Goal: Task Accomplishment & Management: Use online tool/utility

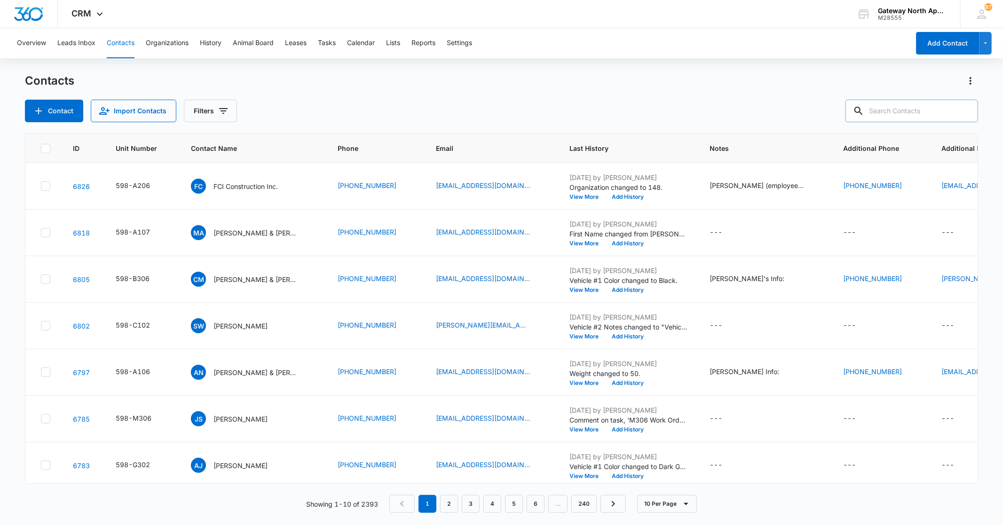
click at [783, 113] on input "text" at bounding box center [912, 111] width 133 height 23
type input "k302"
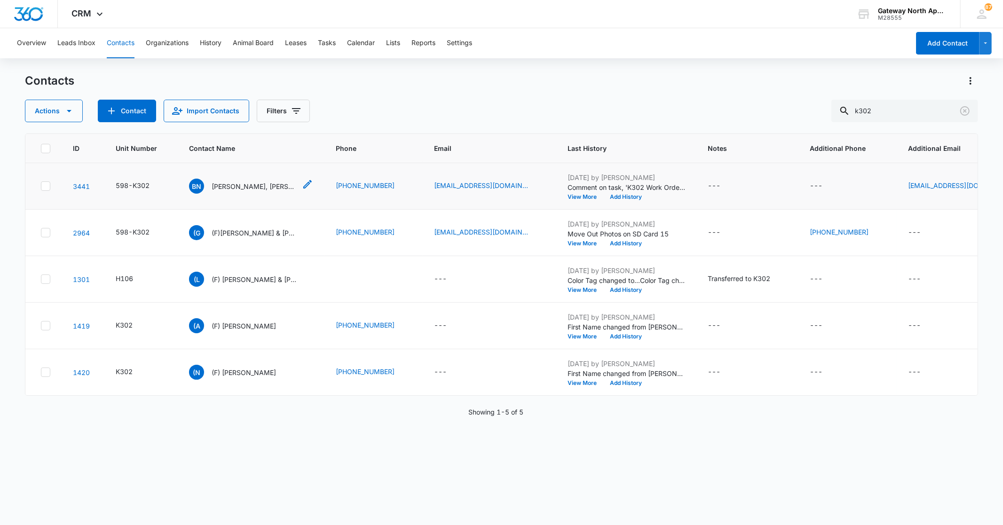
click at [260, 185] on p "[PERSON_NAME], [PERSON_NAME], [PERSON_NAME], & [PERSON_NAME]" at bounding box center [254, 187] width 85 height 10
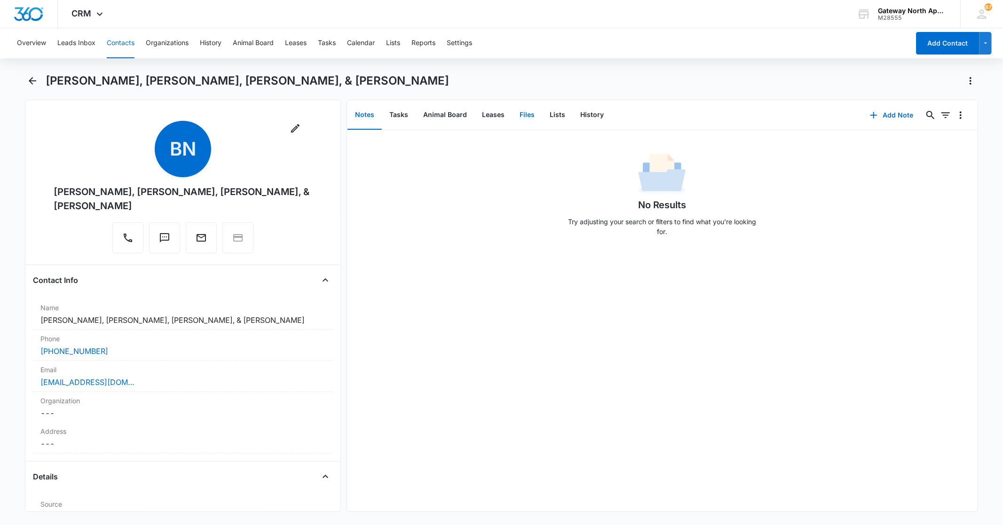
click at [528, 110] on button "Files" at bounding box center [527, 115] width 30 height 29
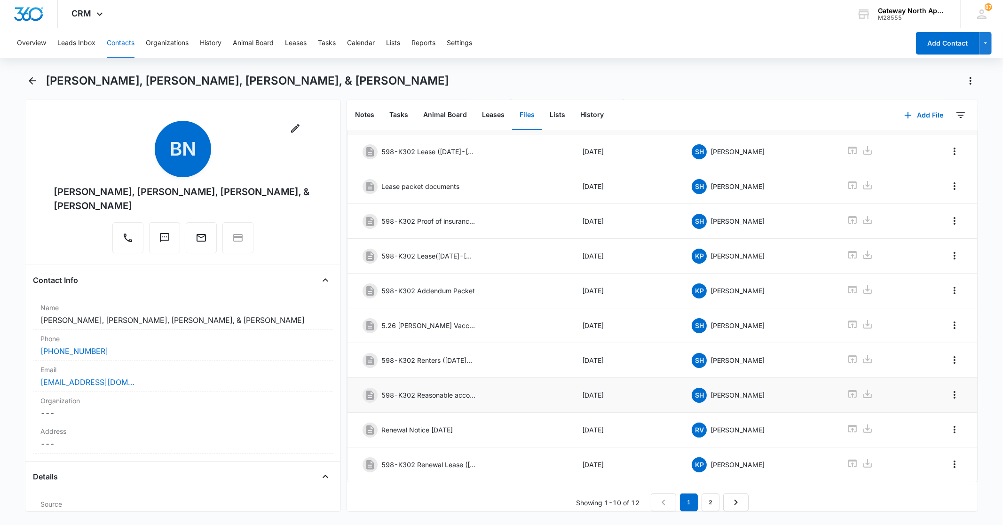
scroll to position [59, 0]
click at [708, 494] on link "2" at bounding box center [711, 503] width 18 height 18
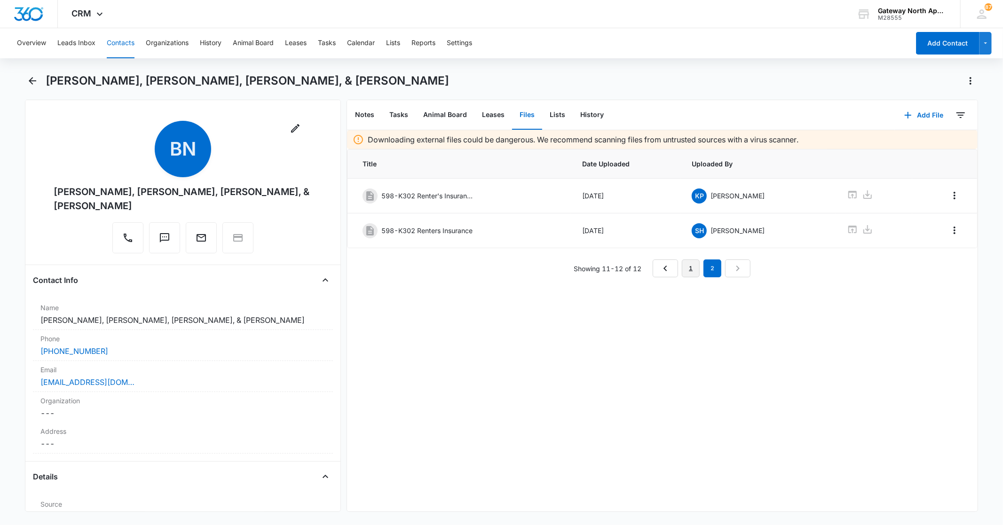
click at [684, 275] on link "1" at bounding box center [691, 269] width 18 height 18
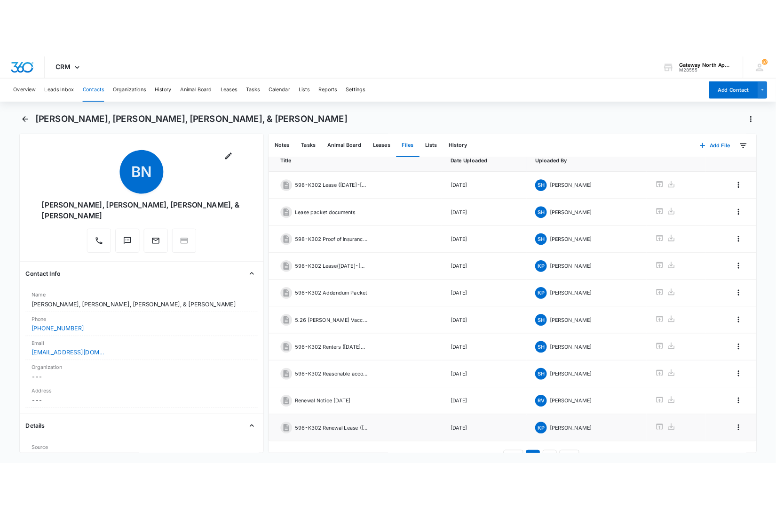
scroll to position [59, 0]
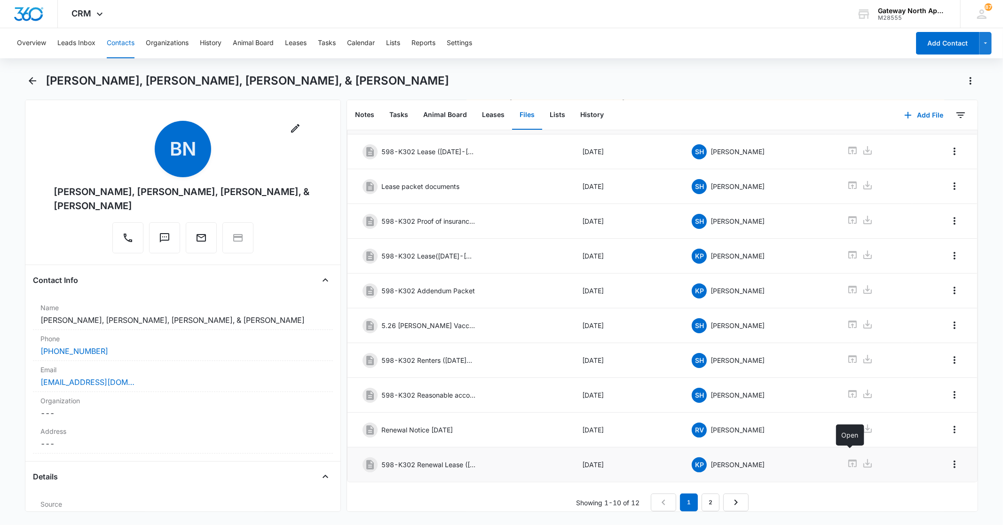
click at [783, 458] on icon at bounding box center [852, 463] width 11 height 11
click at [126, 40] on button "Contacts" at bounding box center [121, 43] width 28 height 30
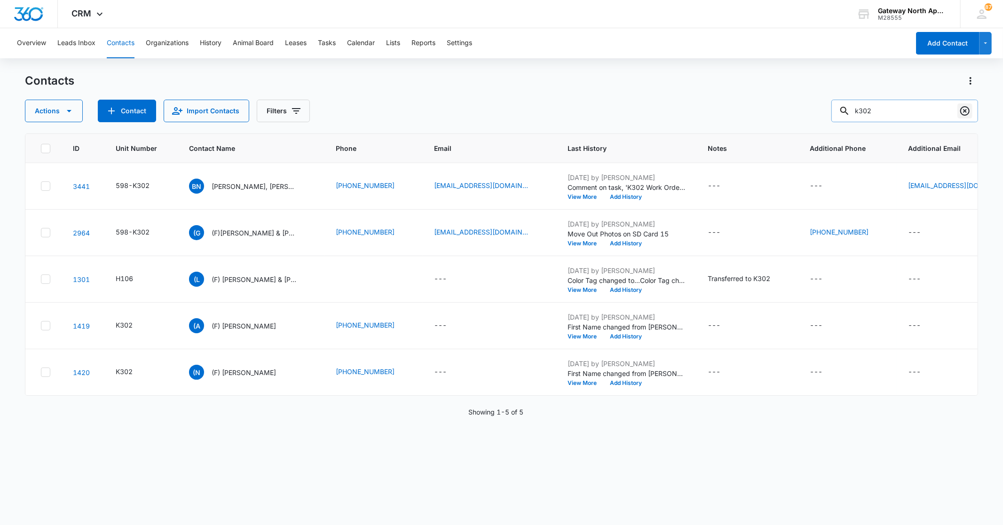
click at [783, 109] on icon "Clear" at bounding box center [964, 110] width 11 height 11
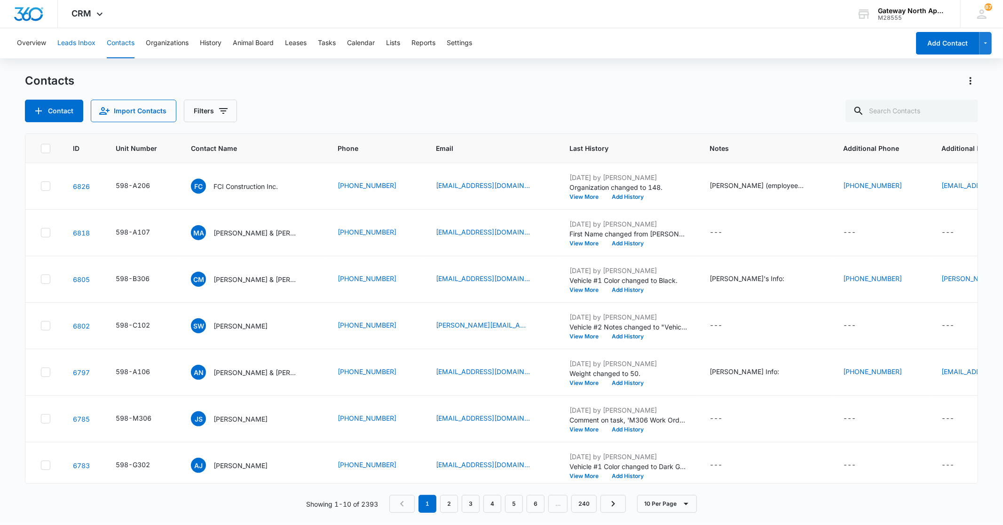
click at [63, 48] on button "Leads Inbox" at bounding box center [76, 43] width 38 height 30
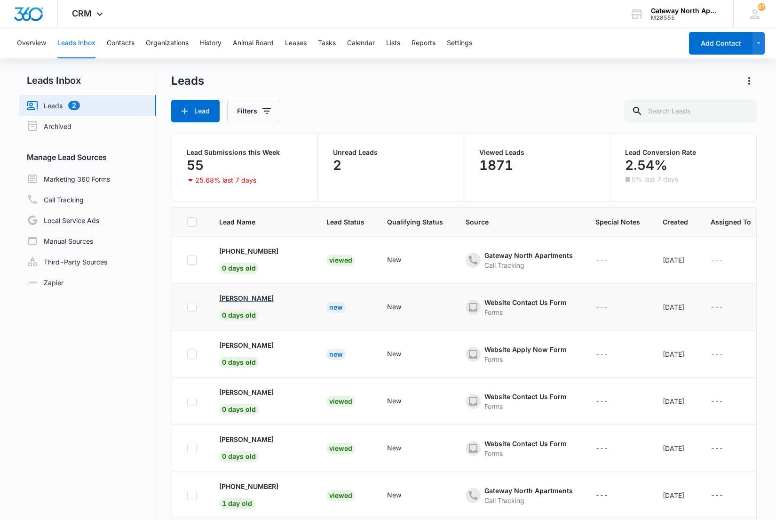
click at [253, 296] on p "[PERSON_NAME]" at bounding box center [246, 298] width 55 height 10
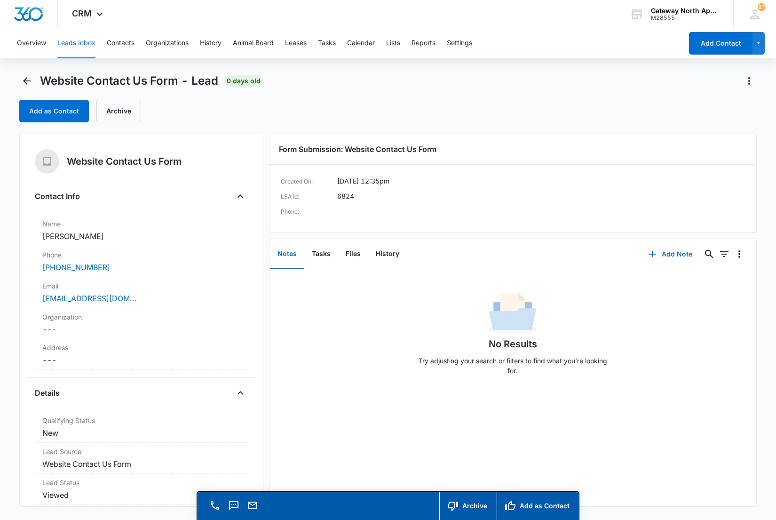
click at [286, 341] on div "No Results Try adjusting your search or filters to find what you’re looking for." at bounding box center [512, 336] width 487 height 93
click at [27, 85] on icon "Back" at bounding box center [26, 80] width 11 height 11
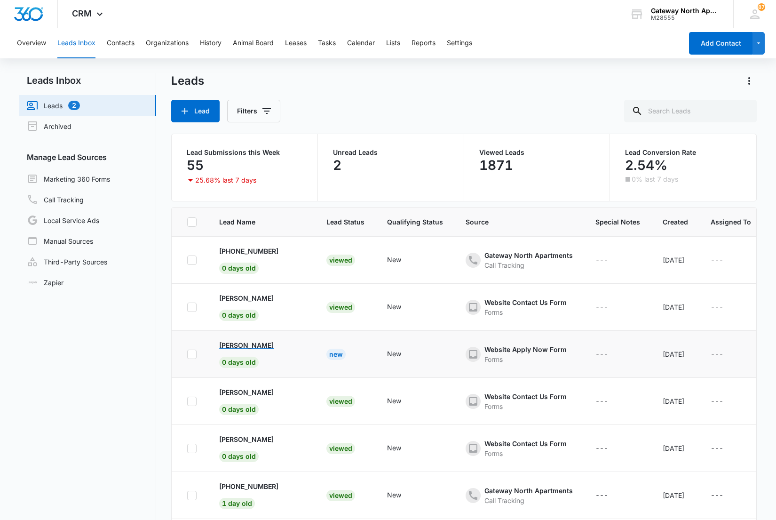
click at [260, 346] on p "[PERSON_NAME]" at bounding box center [246, 345] width 55 height 10
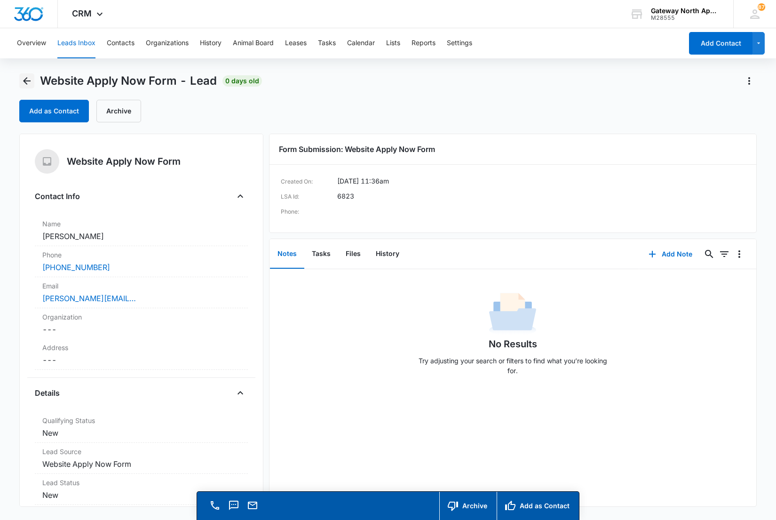
click at [26, 81] on icon "Back" at bounding box center [27, 81] width 8 height 8
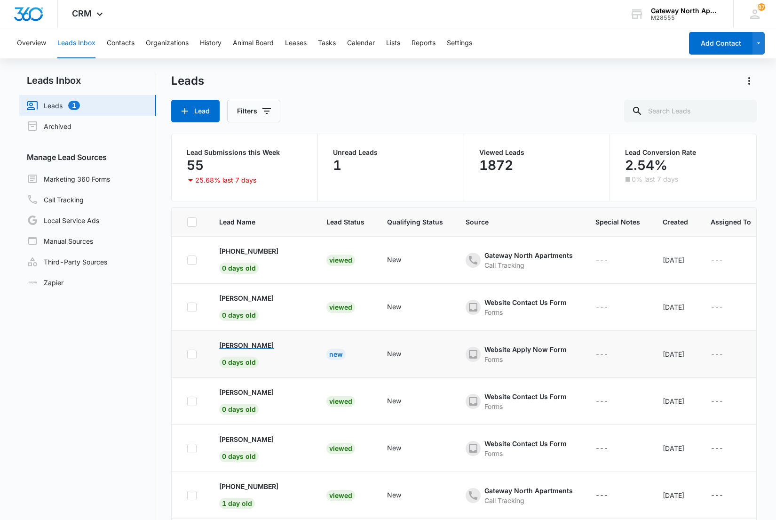
click at [253, 345] on p "[PERSON_NAME]" at bounding box center [246, 345] width 55 height 10
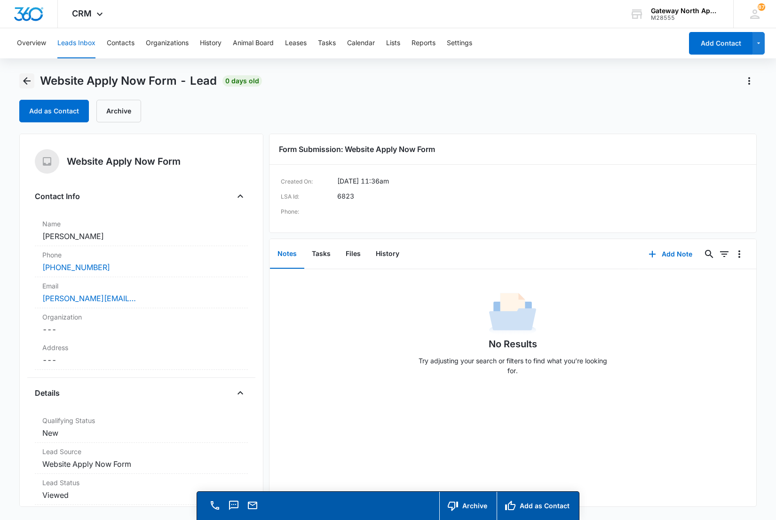
click at [25, 76] on icon "Back" at bounding box center [26, 80] width 11 height 11
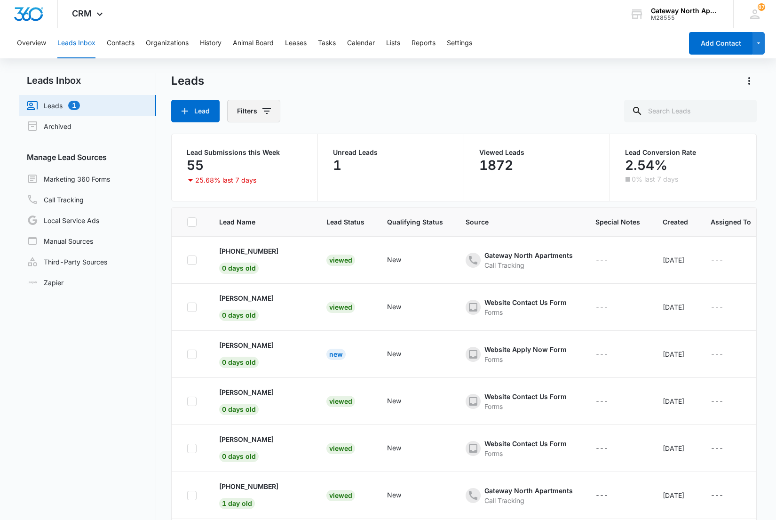
click at [274, 114] on button "Filters" at bounding box center [253, 111] width 53 height 23
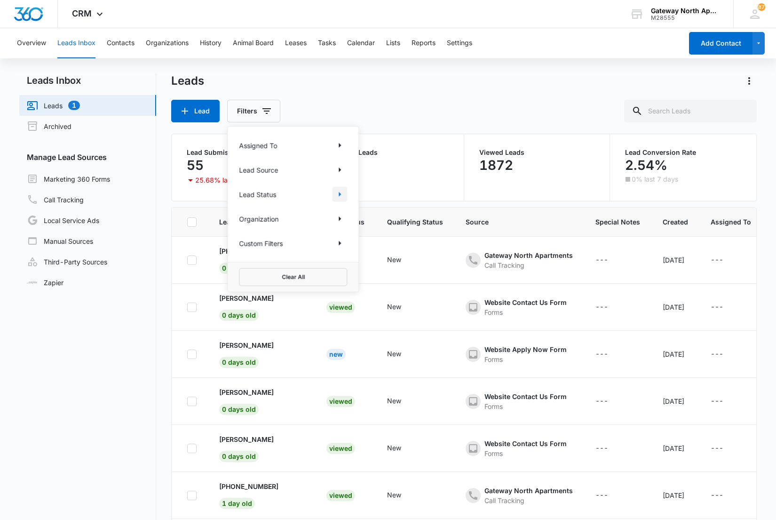
click at [342, 194] on icon "Show Lead Status filters" at bounding box center [339, 194] width 11 height 11
click at [248, 208] on div at bounding box center [243, 208] width 9 height 9
click at [239, 208] on input "New" at bounding box center [239, 208] width 0 height 0
checkbox input "true"
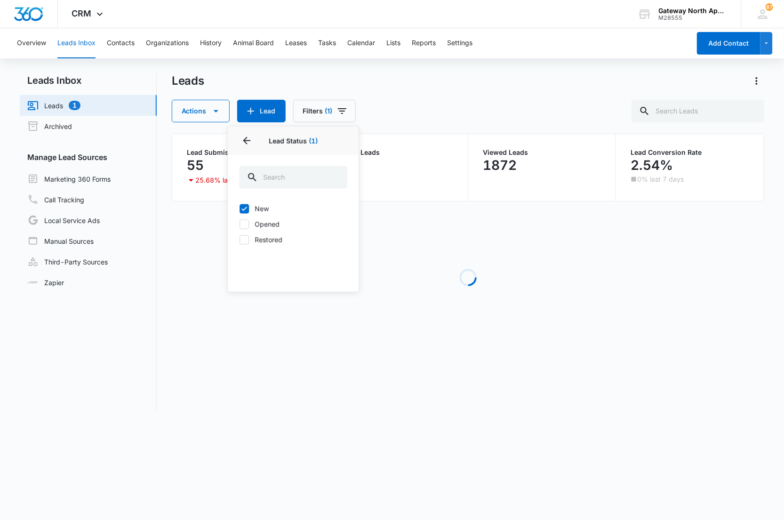
click at [430, 80] on div "Leads" at bounding box center [468, 80] width 593 height 15
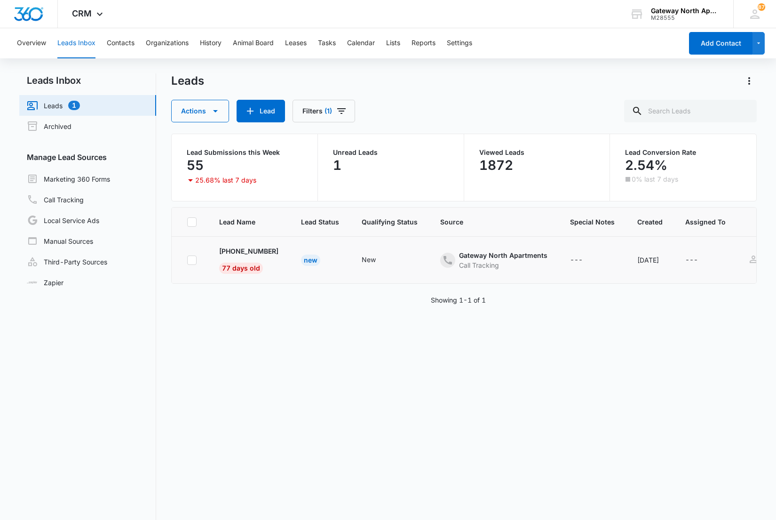
click at [231, 245] on td "[PHONE_NUMBER] 77 days old" at bounding box center [249, 260] width 82 height 47
click at [231, 249] on p "[PHONE_NUMBER]" at bounding box center [248, 251] width 59 height 10
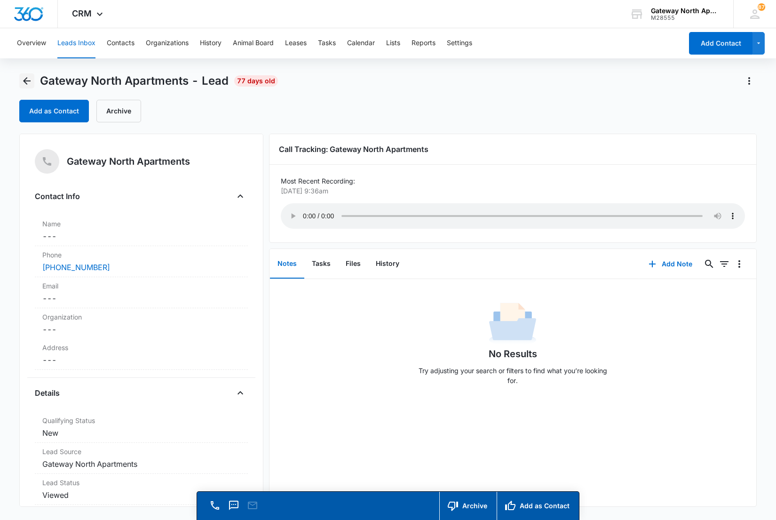
click at [33, 82] on button "Back" at bounding box center [26, 80] width 15 height 15
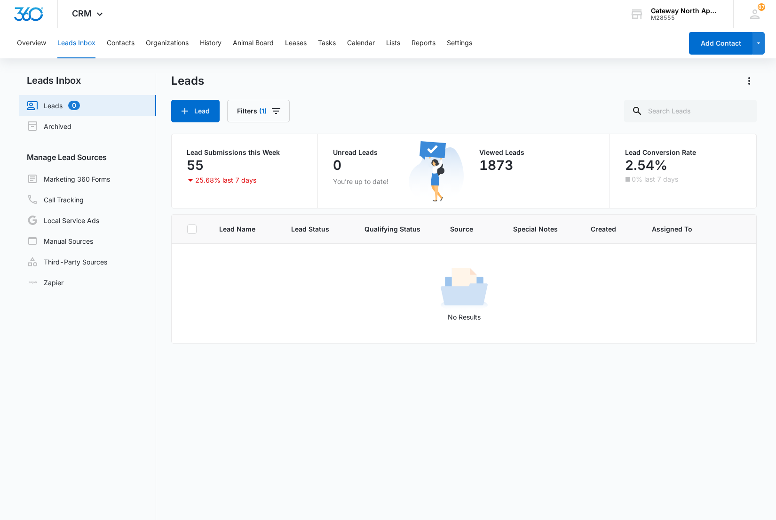
click at [341, 110] on div "Lead Filters (1)" at bounding box center [464, 111] width 586 height 23
click at [272, 118] on button "Filters (1)" at bounding box center [258, 111] width 63 height 23
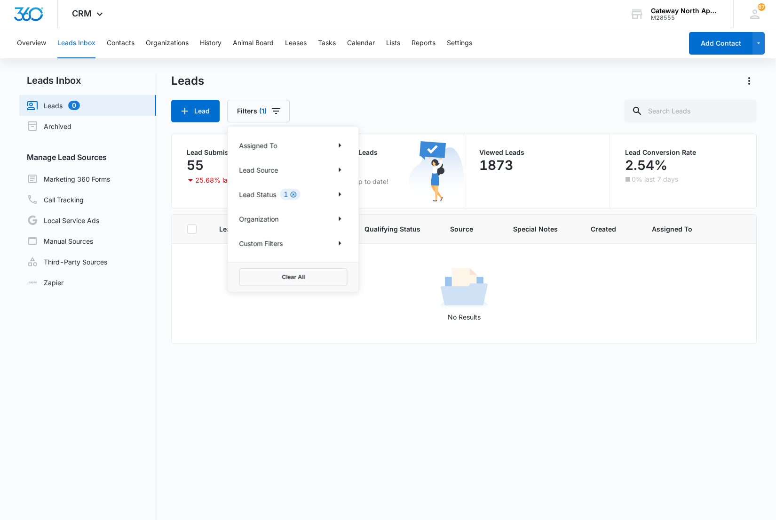
click at [291, 193] on icon "Clear" at bounding box center [294, 194] width 6 height 6
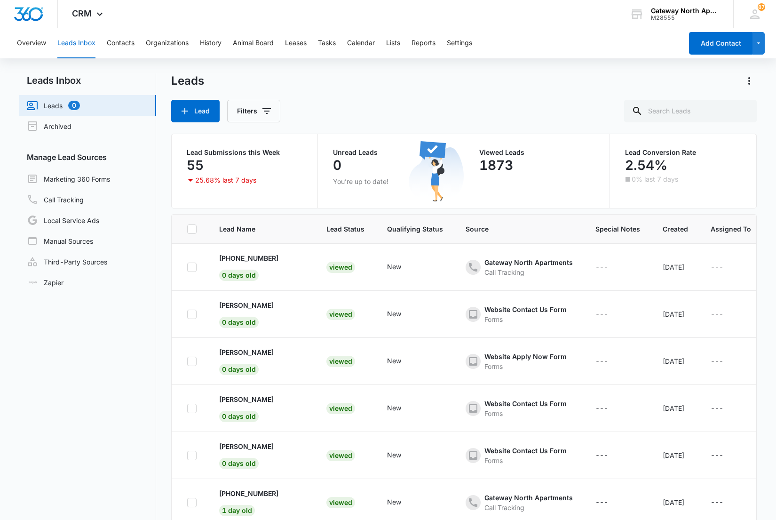
click at [338, 103] on div "Lead Filters" at bounding box center [464, 111] width 586 height 23
click at [120, 40] on button "Contacts" at bounding box center [121, 43] width 28 height 30
